Goal: Task Accomplishment & Management: Understand process/instructions

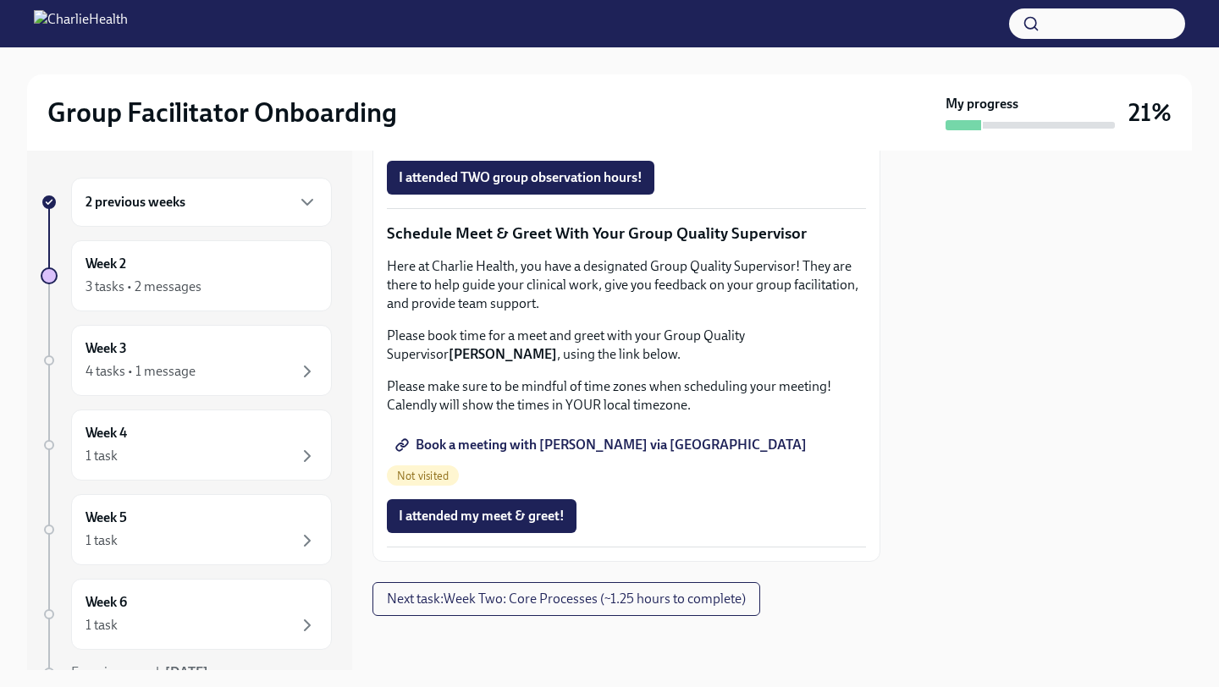
scroll to position [1381, 0]
drag, startPoint x: 524, startPoint y: 422, endPoint x: 639, endPoint y: 3, distance: 434.6
click at [0, 0] on div "Group Facilitator Onboarding My progress 21% 2 previous weeks Week 2 3 tasks • …" at bounding box center [609, 335] width 1219 height 671
click at [539, 454] on span "Book a meeting with [PERSON_NAME] via [GEOGRAPHIC_DATA]" at bounding box center [603, 445] width 408 height 17
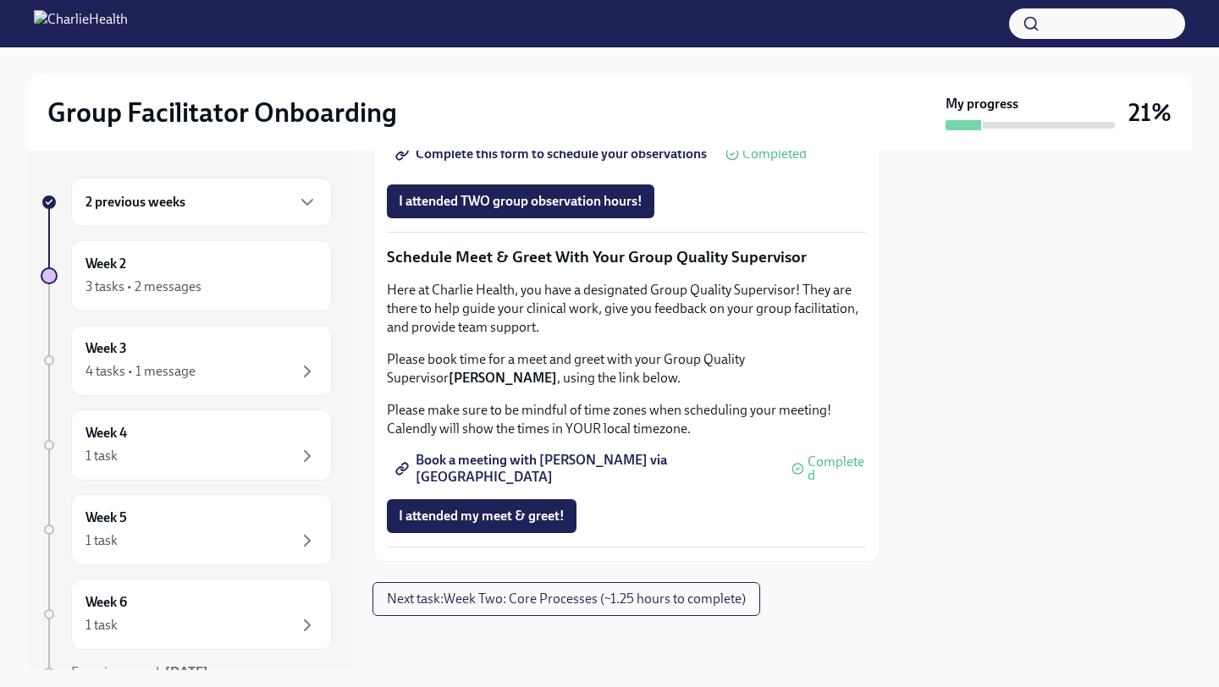
scroll to position [1599, 0]
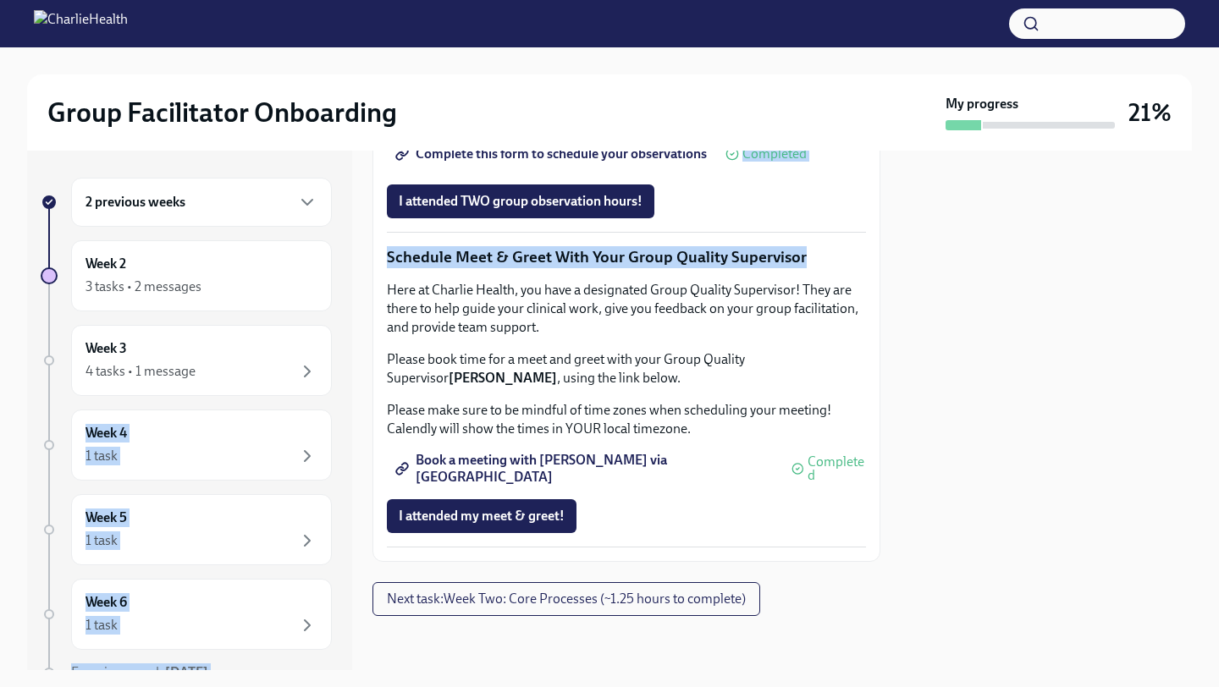
drag, startPoint x: 806, startPoint y: 307, endPoint x: 333, endPoint y: 318, distance: 473.4
click at [333, 318] on div "2 previous weeks Week 2 3 tasks • 2 messages Week 3 4 tasks • 1 message Week 4 …" at bounding box center [609, 411] width 1165 height 520
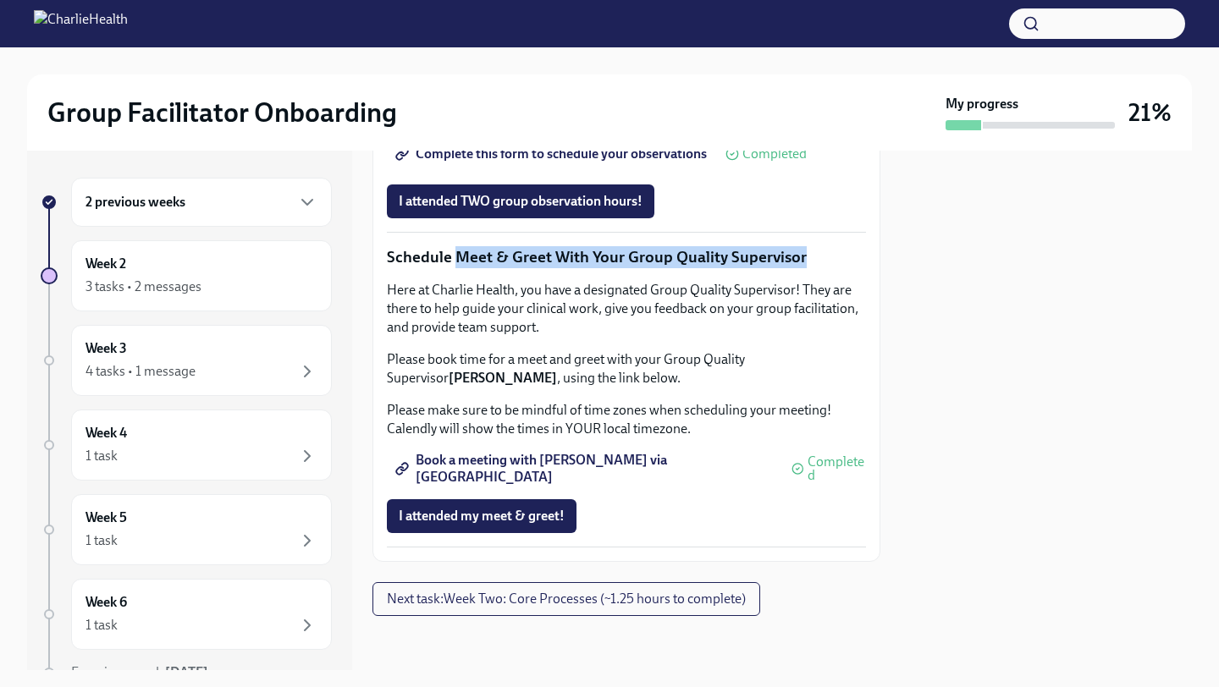
drag, startPoint x: 455, startPoint y: 306, endPoint x: 860, endPoint y: 301, distance: 405.6
click at [860, 268] on p "Schedule Meet & Greet With Your Group Quality Supervisor" at bounding box center [626, 257] width 479 height 22
copy p "Meet & Greet With Your Group Quality Supervisor"
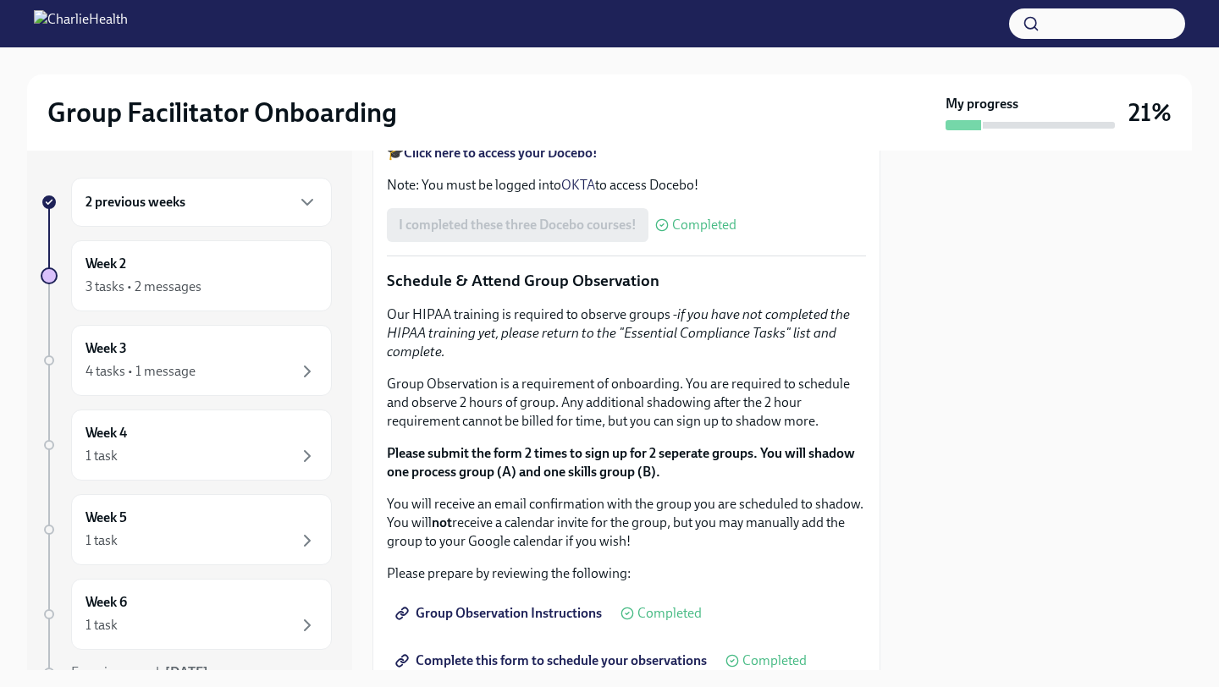
scroll to position [815, 0]
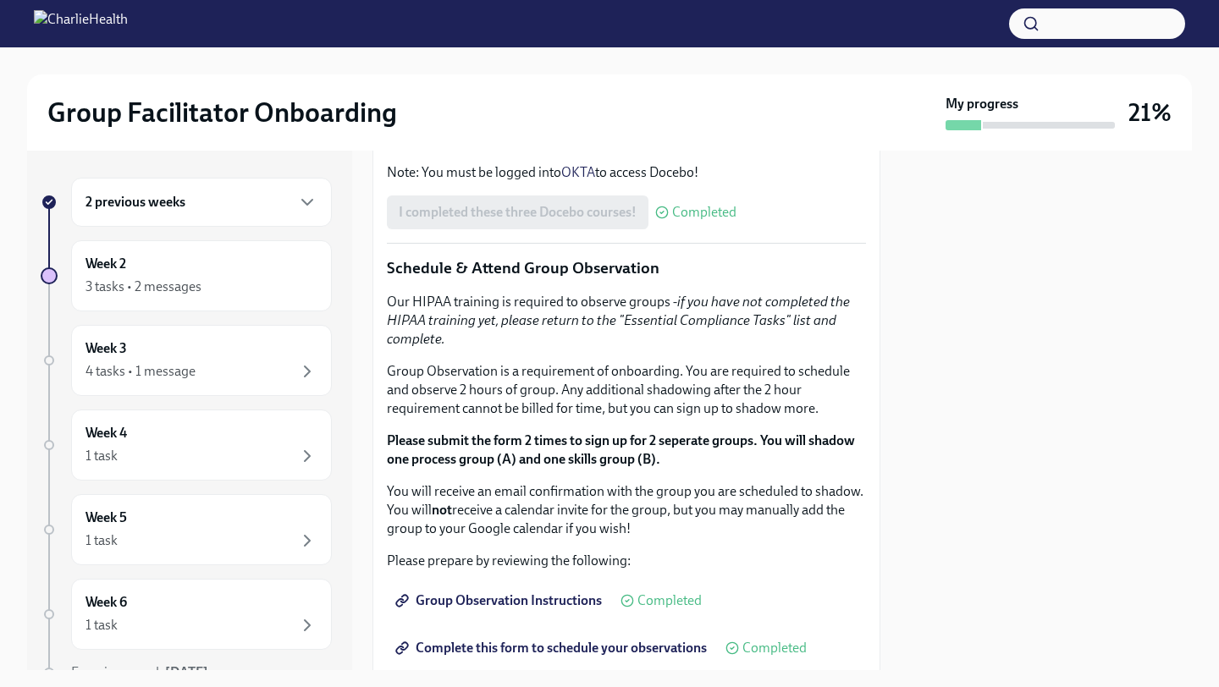
drag, startPoint x: 494, startPoint y: 298, endPoint x: 638, endPoint y: 280, distance: 145.0
copy p "[URL][DOMAIN_NAME][PERSON_NAME]"
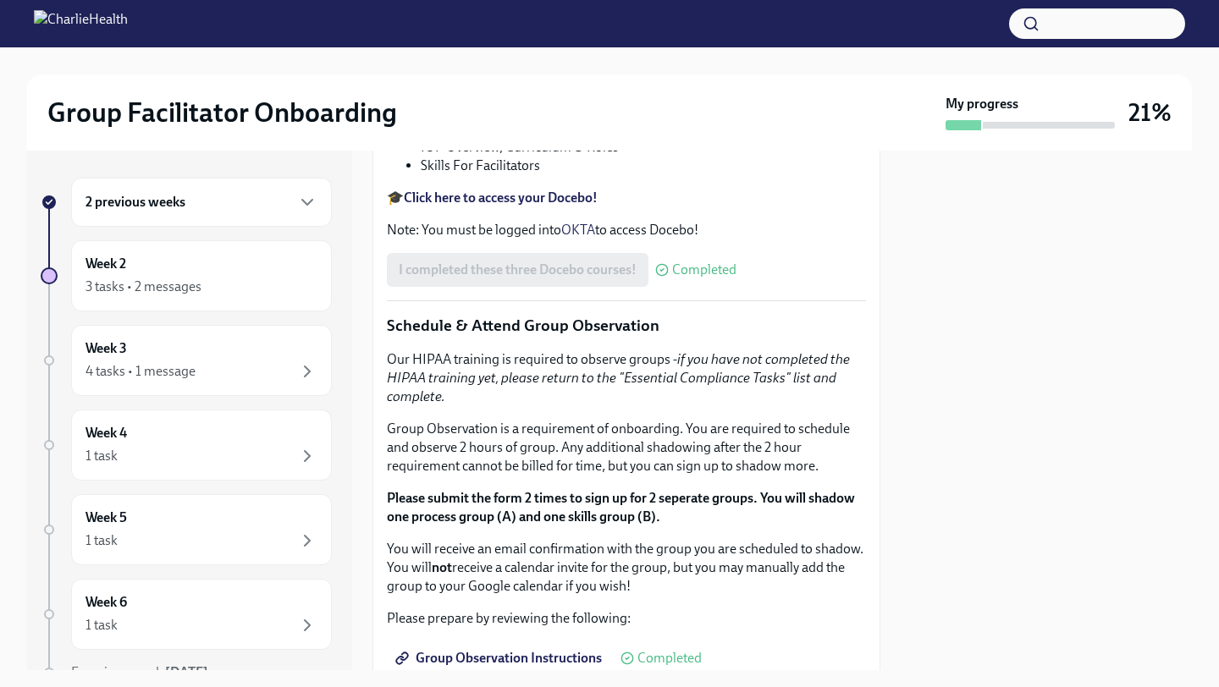
scroll to position [754, 0]
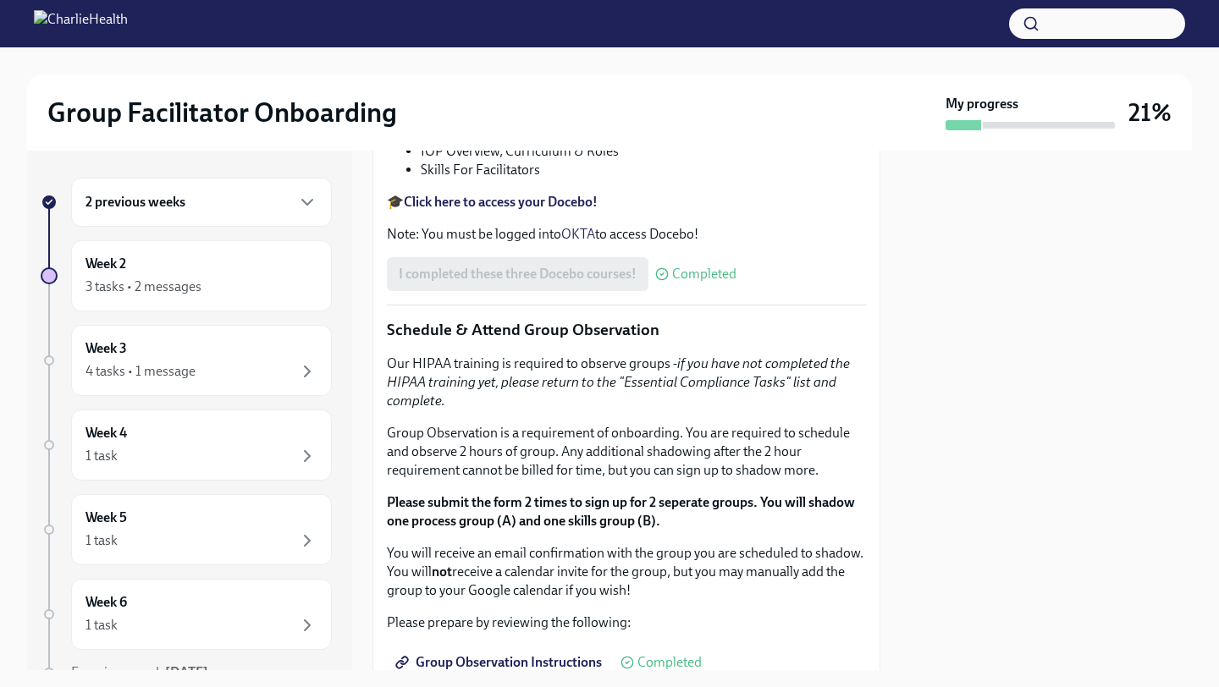
drag, startPoint x: 543, startPoint y: 213, endPoint x: 564, endPoint y: 245, distance: 38.5
copy p "Meet & Greet with your Clinical Onboarding Specialist"
click at [461, 377] on div "You've made it to Week Two of Charlie Health onboarding! Congratulations and th…" at bounding box center [626, 378] width 479 height 1452
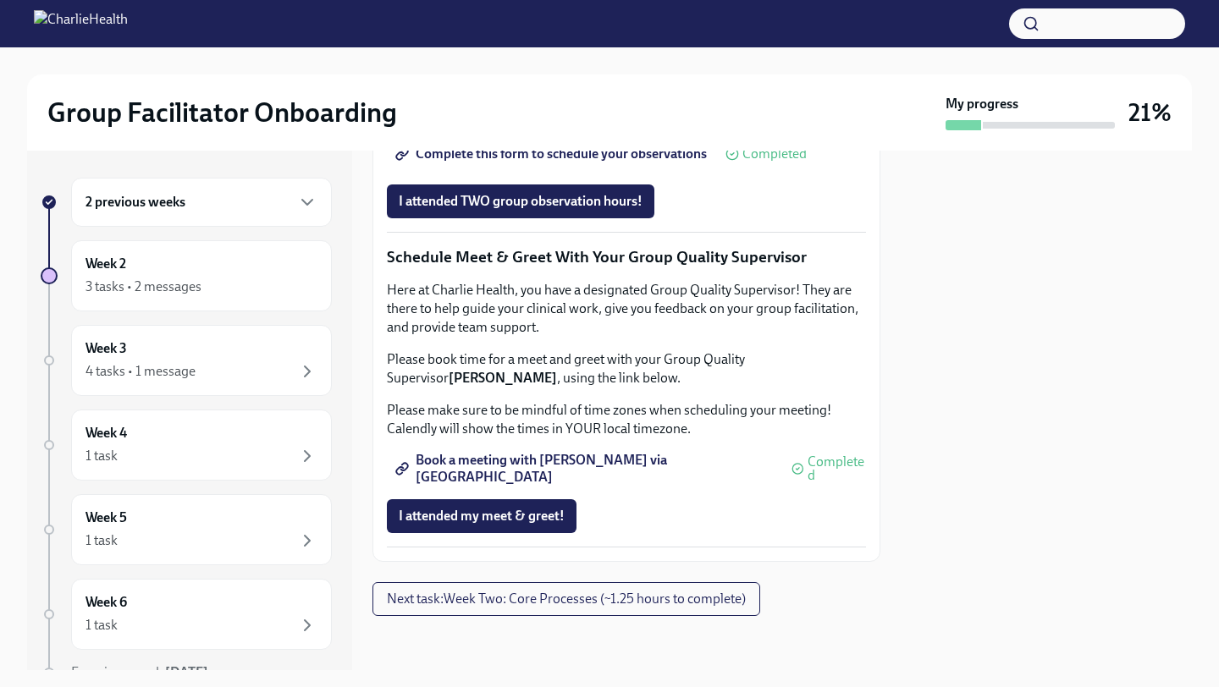
scroll to position [1651, 0]
click at [494, 587] on button "Next task : Week Two: Core Processes (~1.25 hours to complete)" at bounding box center [567, 600] width 388 height 34
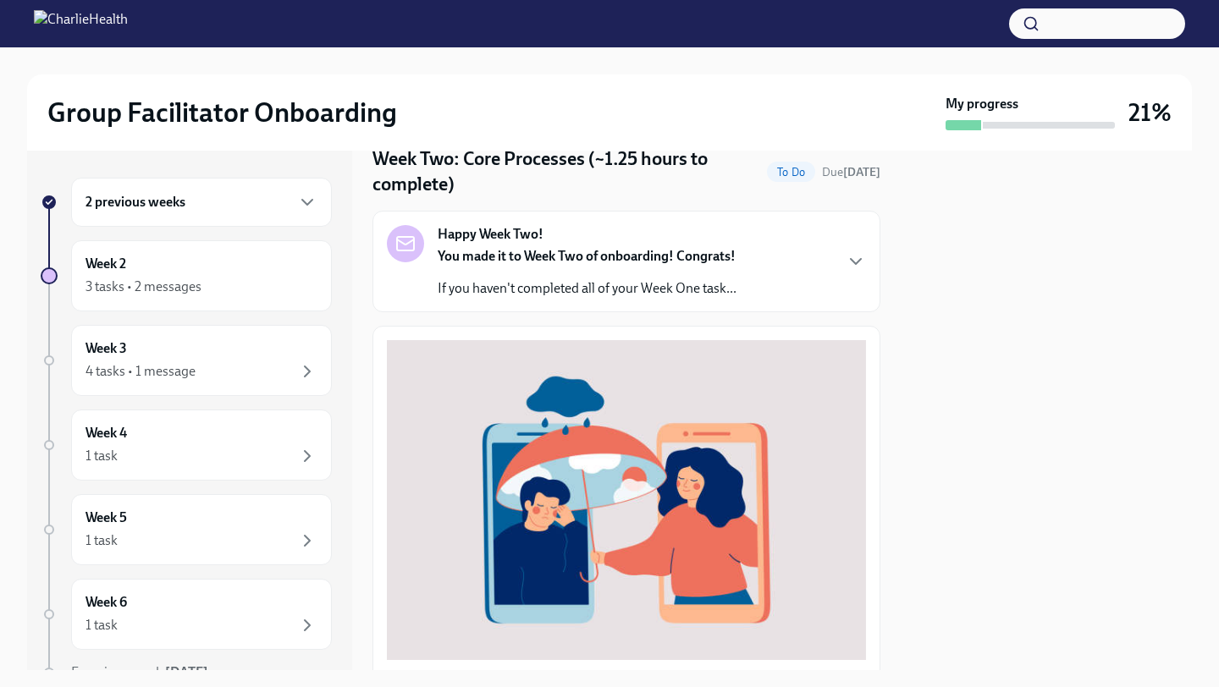
scroll to position [77, 0]
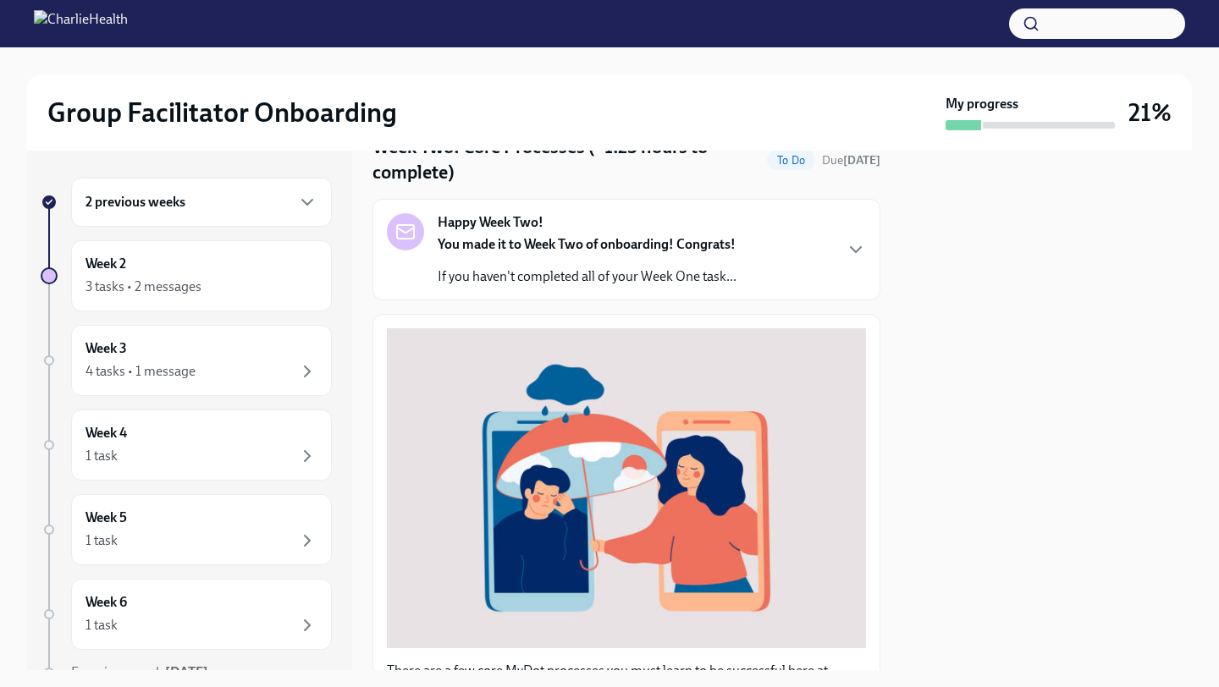
click at [562, 264] on div "You made it to Week Two of onboarding! Congrats! If you haven't completed all o…" at bounding box center [587, 260] width 299 height 51
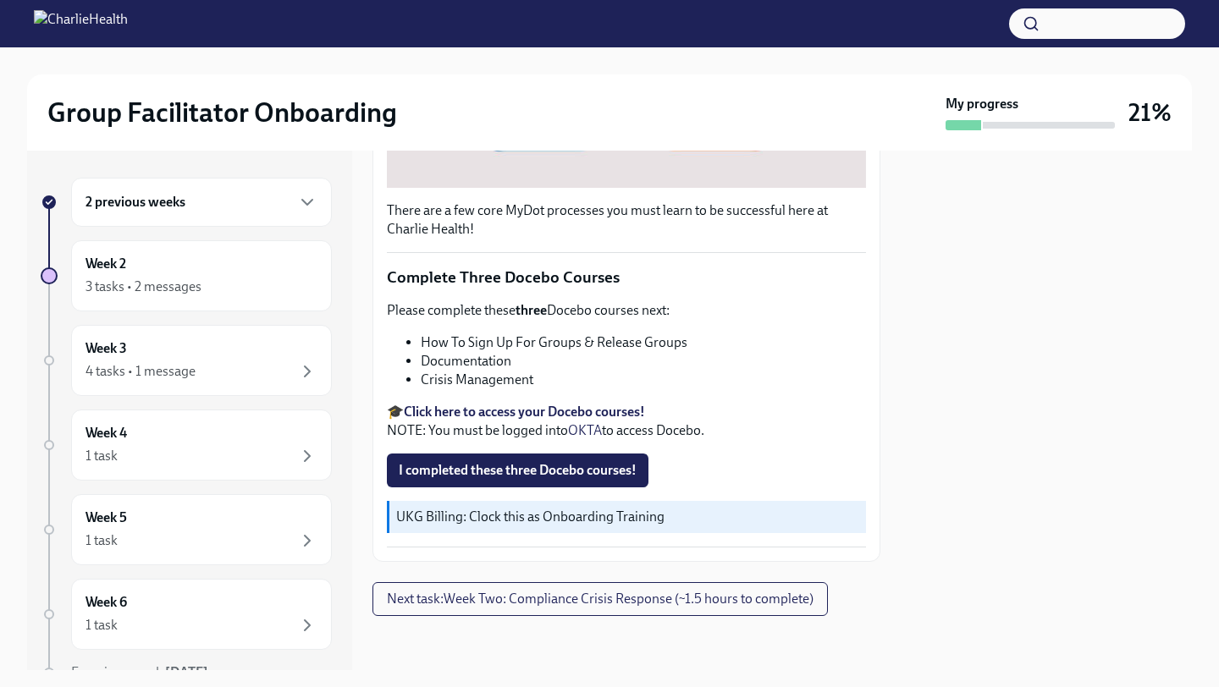
scroll to position [0, 0]
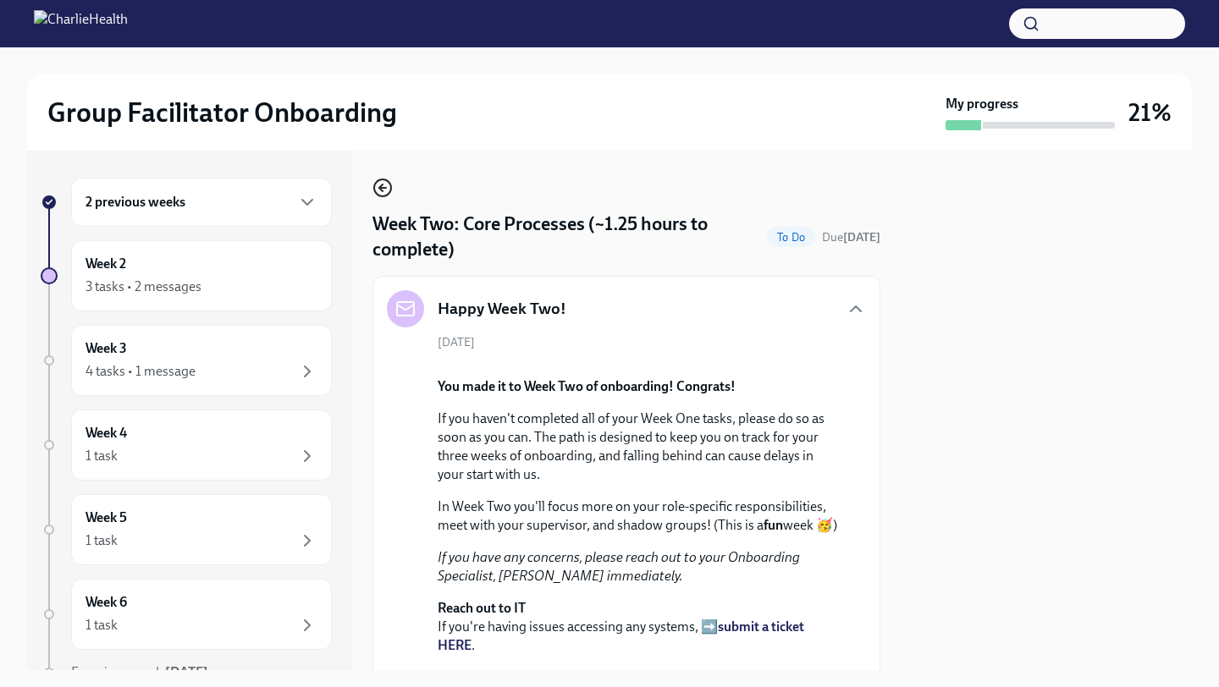
click at [373, 186] on icon "button" at bounding box center [383, 188] width 20 height 20
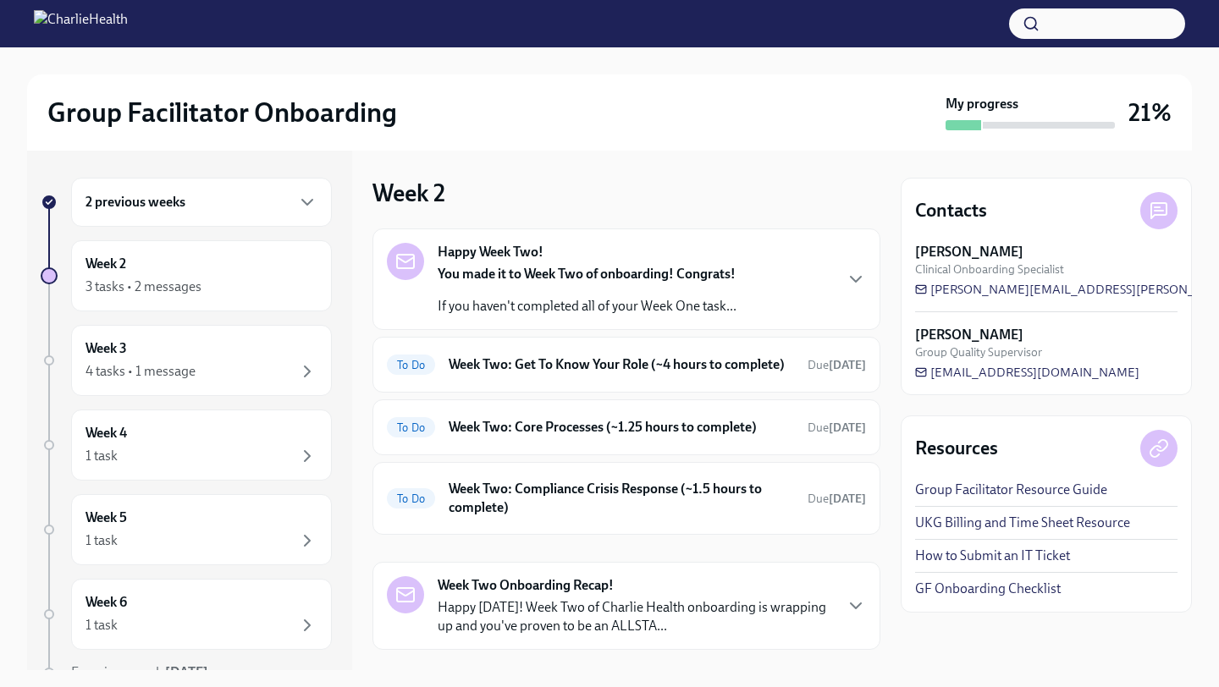
click at [210, 207] on div "2 previous weeks" at bounding box center [202, 202] width 232 height 20
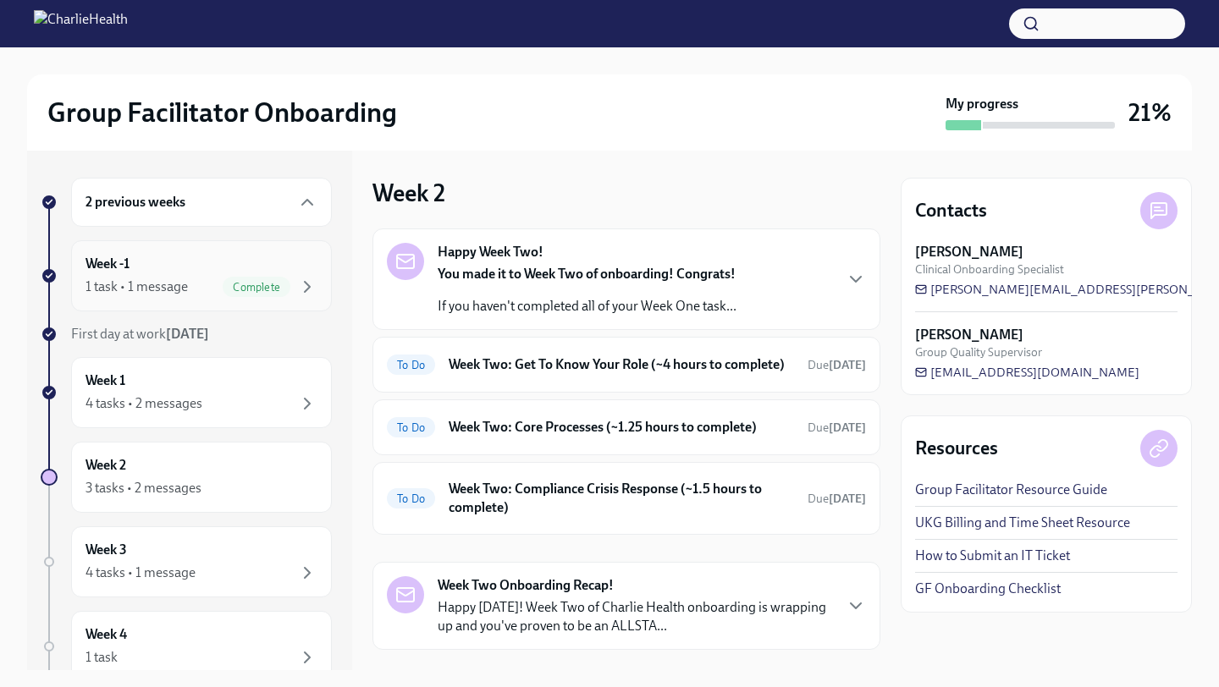
click at [192, 283] on div "1 task • 1 message Complete" at bounding box center [202, 287] width 232 height 20
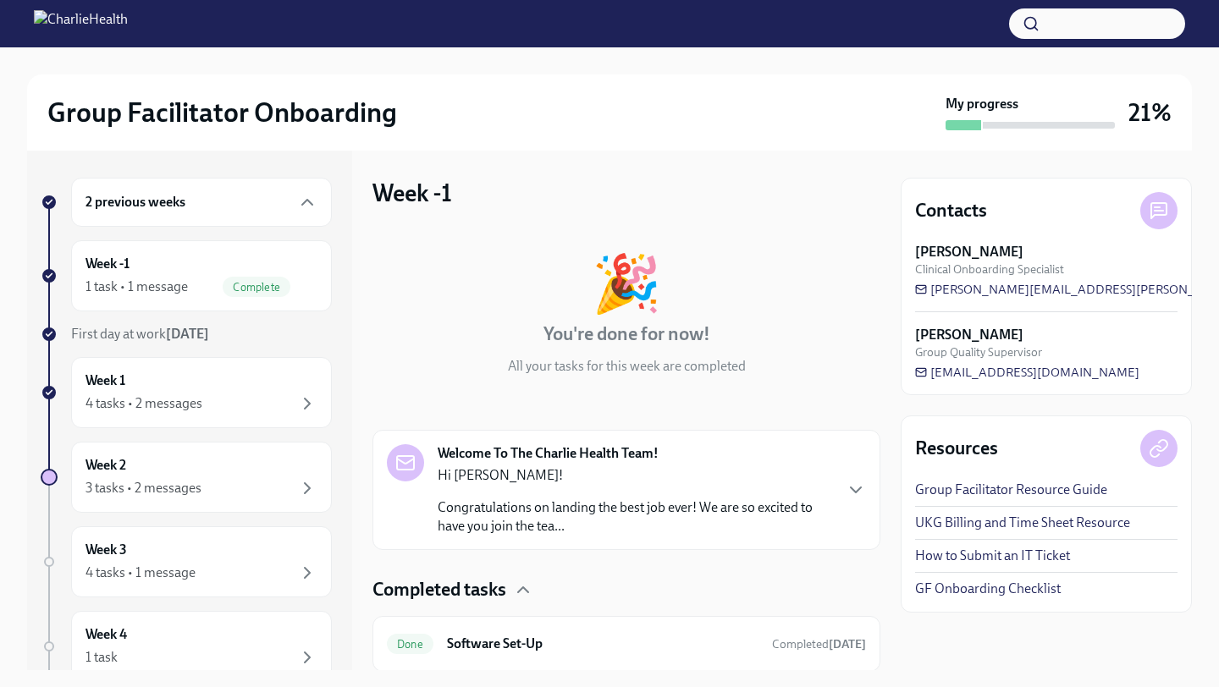
scroll to position [56, 0]
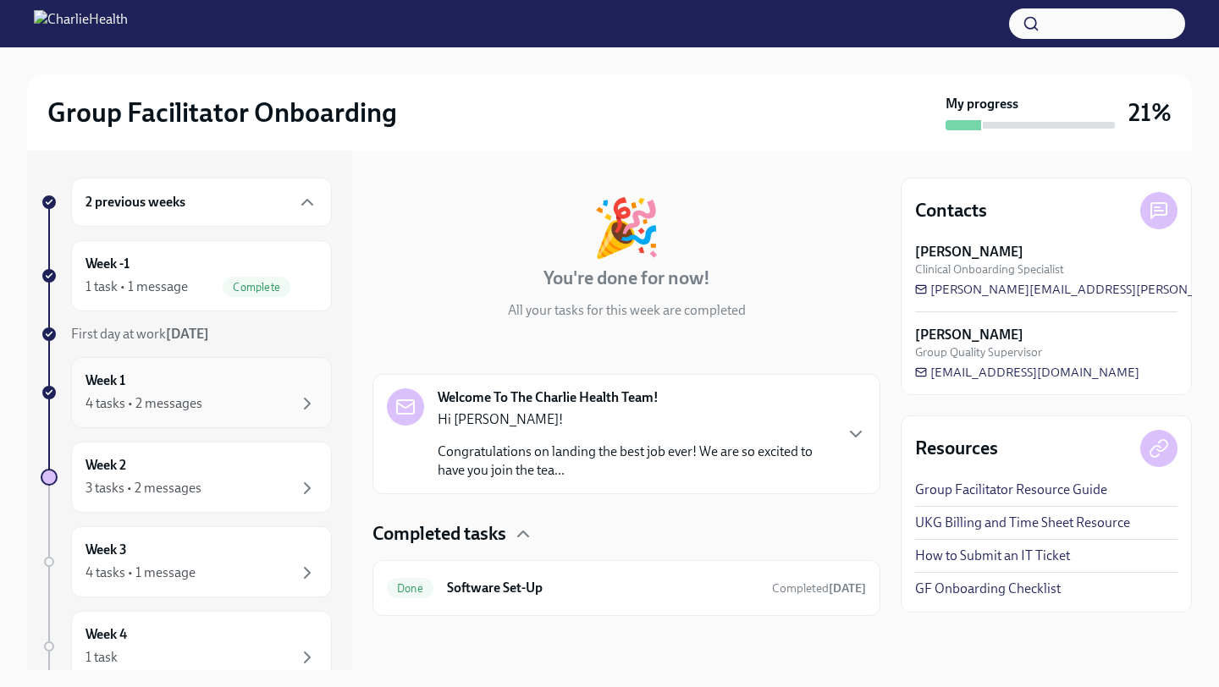
click at [192, 403] on div "4 tasks • 2 messages" at bounding box center [144, 404] width 117 height 19
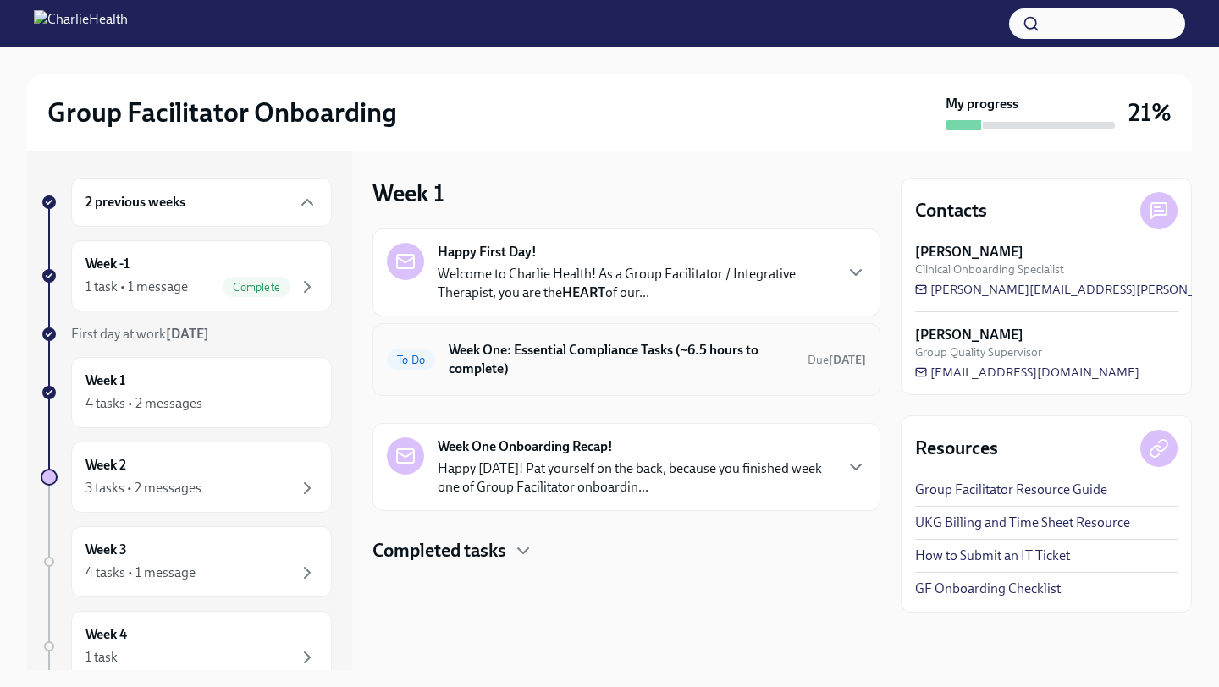
click at [540, 375] on h6 "Week One: Essential Compliance Tasks (~6.5 hours to complete)" at bounding box center [621, 359] width 345 height 37
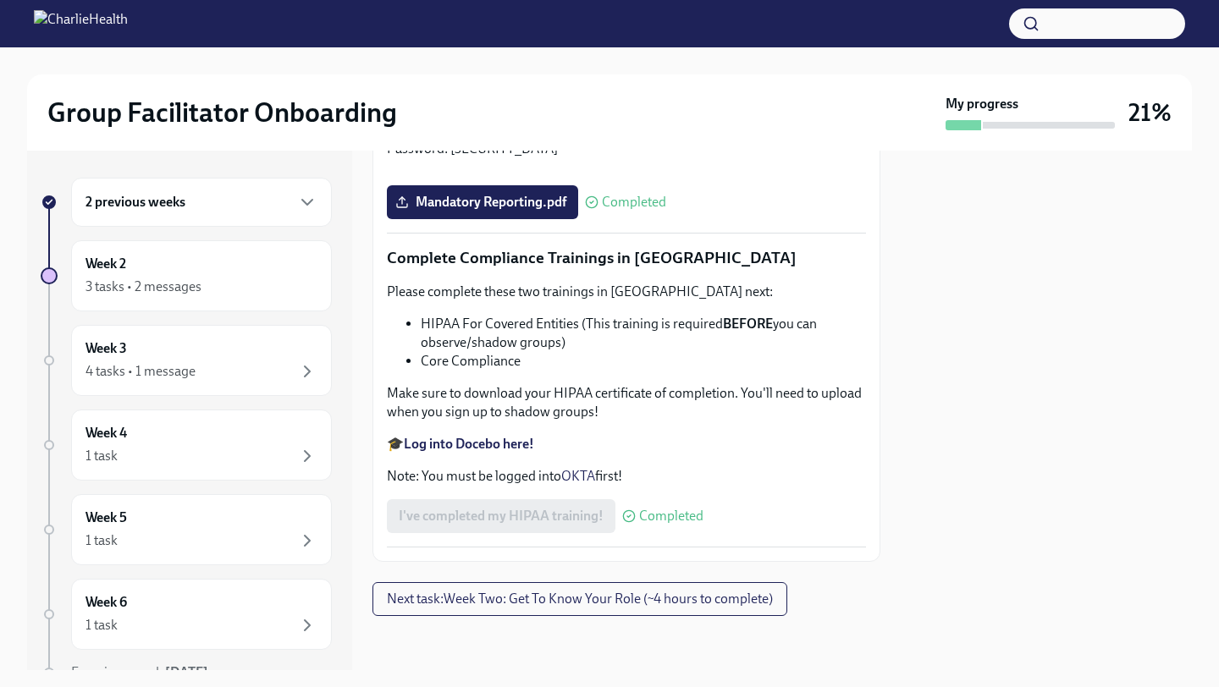
scroll to position [3985, 0]
click at [626, 610] on button "Next task : Week Two: Get To Know Your Role (~4 hours to complete)" at bounding box center [580, 600] width 415 height 34
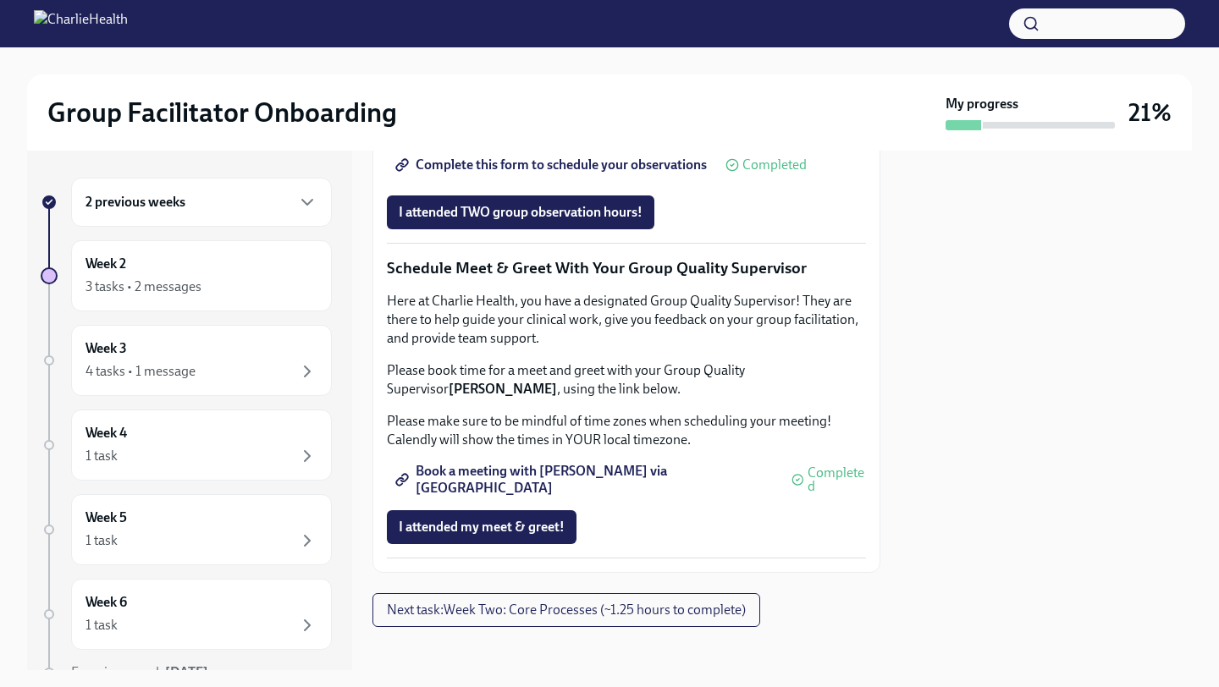
scroll to position [1651, 0]
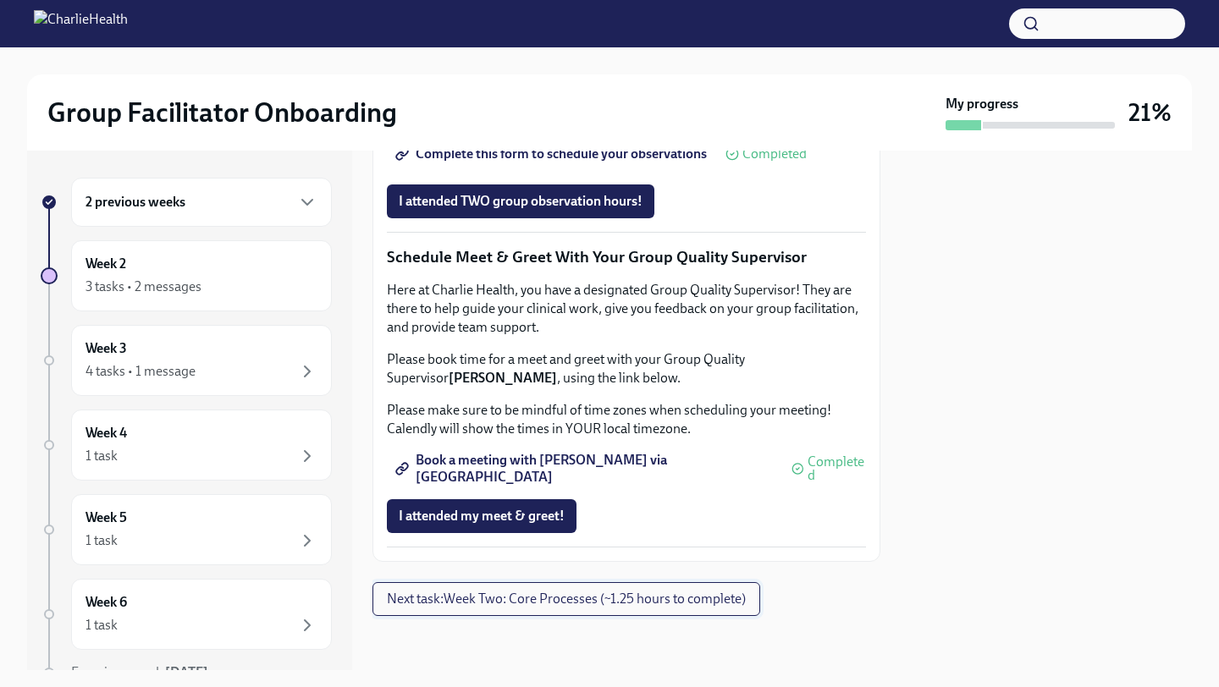
click at [560, 599] on span "Next task : Week Two: Core Processes (~1.25 hours to complete)" at bounding box center [566, 599] width 359 height 17
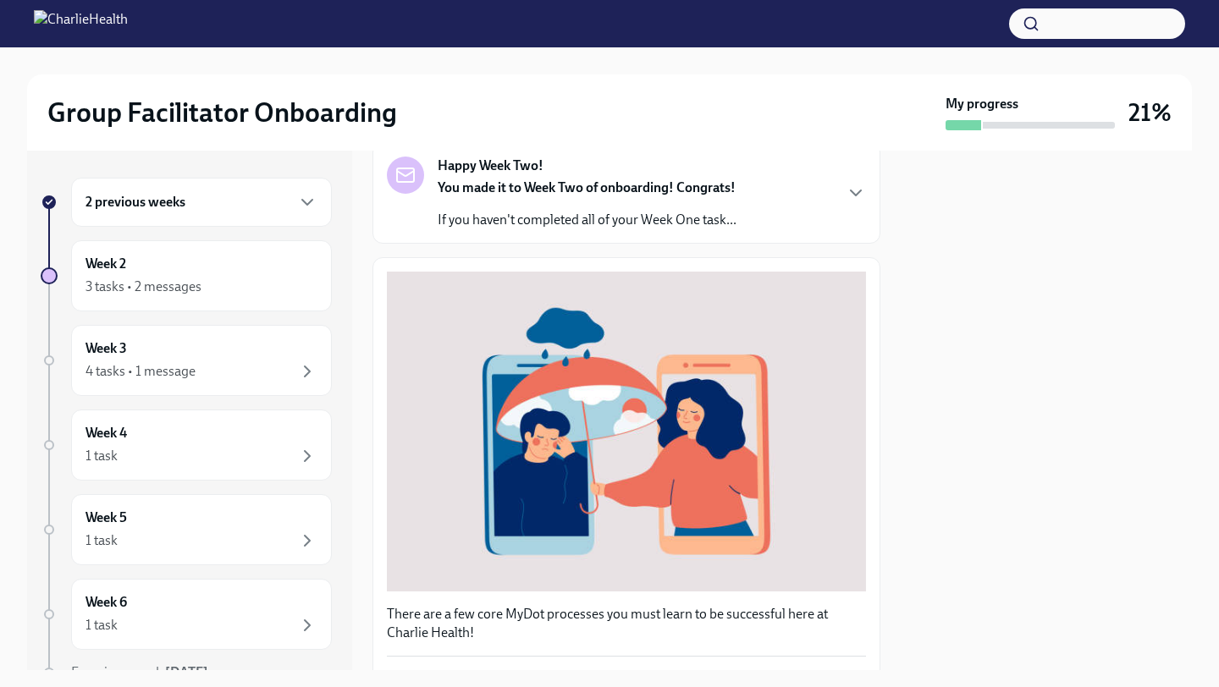
scroll to position [141, 0]
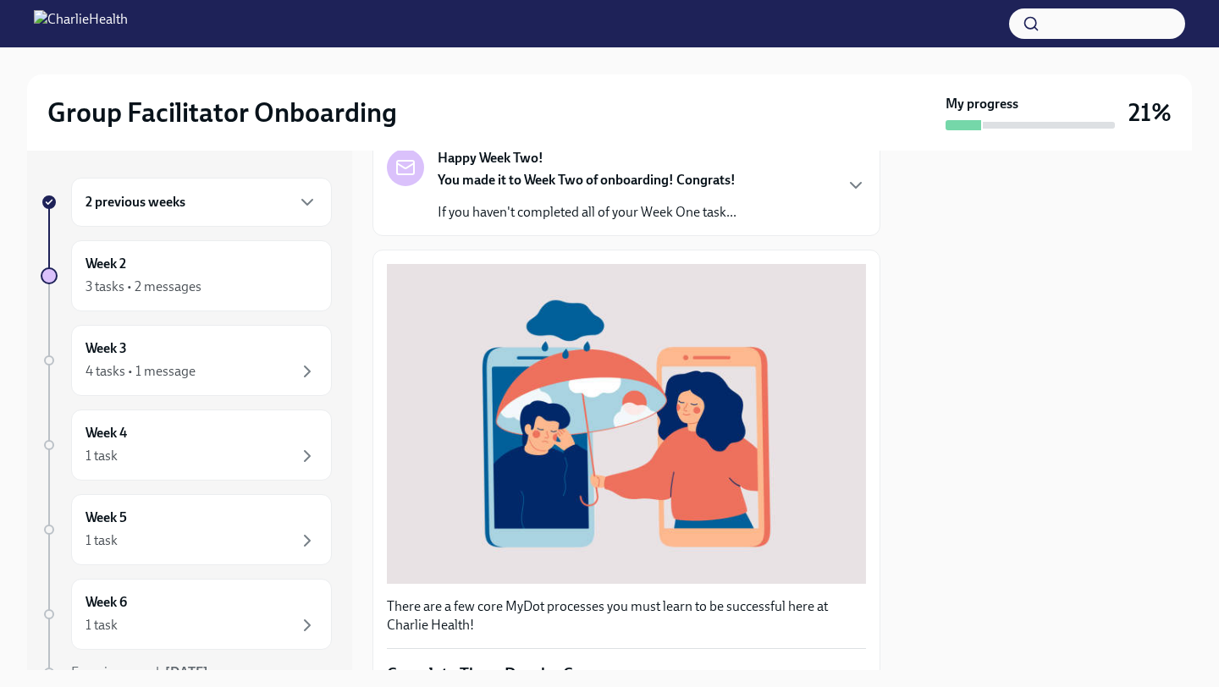
click at [693, 213] on p "If you haven't completed all of your Week One task..." at bounding box center [587, 212] width 299 height 19
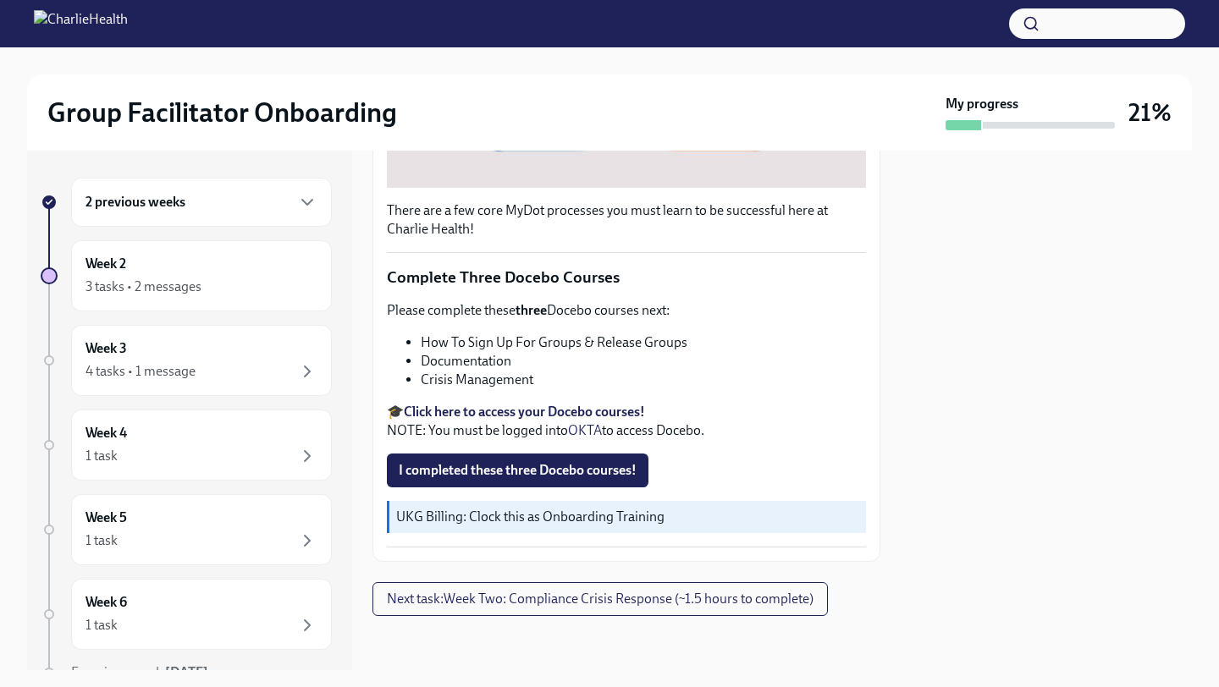
scroll to position [1100, 0]
click at [486, 411] on strong "Click here to access your Docebo courses!" at bounding box center [524, 412] width 241 height 16
